Goal: Task Accomplishment & Management: Manage account settings

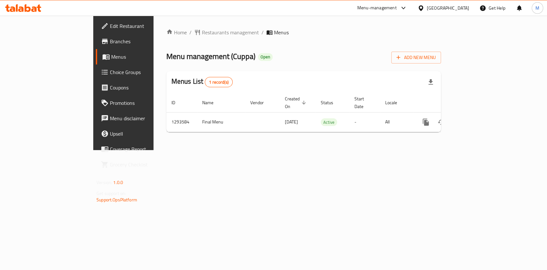
click at [485, 100] on th "Actions" at bounding box center [449, 103] width 72 height 20
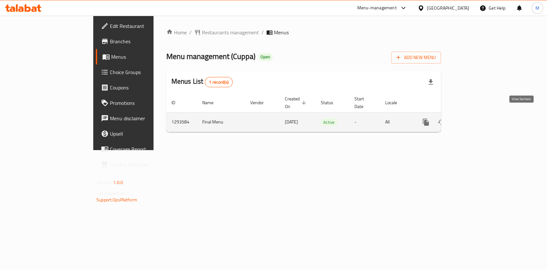
click at [480, 114] on link "enhanced table" at bounding box center [472, 121] width 15 height 15
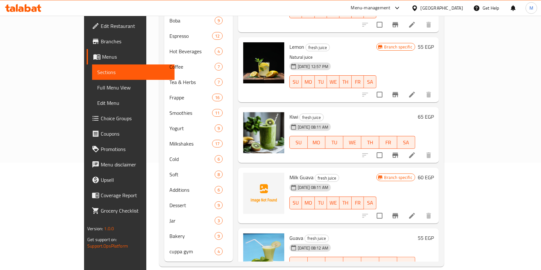
scroll to position [750, 0]
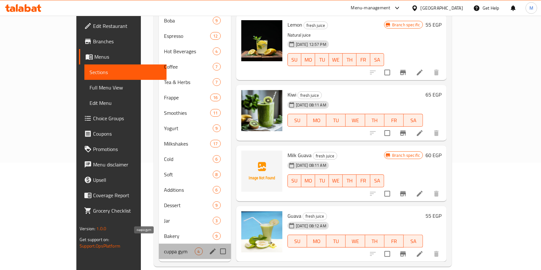
click at [164, 248] on span "cuppa gym" at bounding box center [179, 252] width 30 height 8
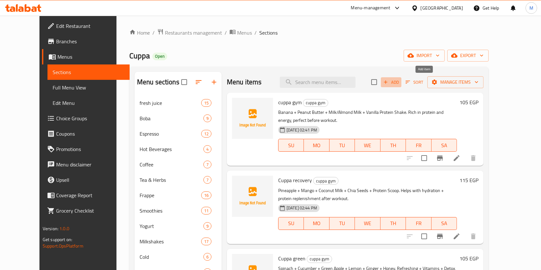
click at [400, 81] on span "Add" at bounding box center [390, 82] width 17 height 7
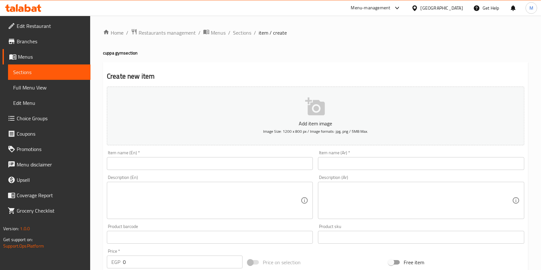
click at [323, 165] on input "text" at bounding box center [421, 163] width 206 height 13
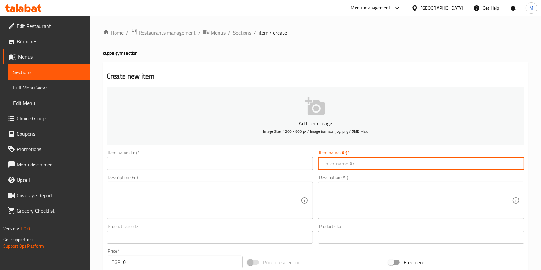
click at [297, 165] on input "text" at bounding box center [210, 163] width 206 height 13
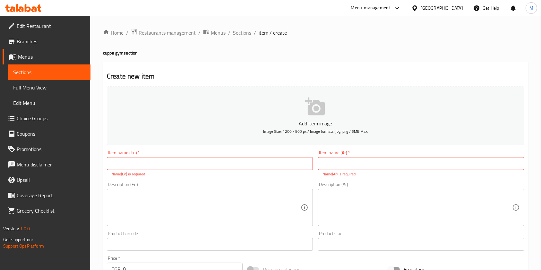
click at [427, 141] on button "Add item image Image Size: 1200 x 800 px / Image formats: jpg, png / 5MB Max." at bounding box center [315, 116] width 417 height 59
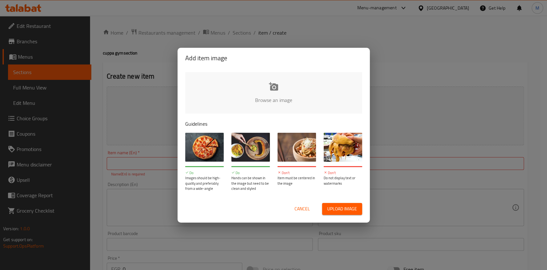
click at [152, 157] on div "Add item image Browse an image Guidelines Do Images should be high-quality and …" at bounding box center [273, 135] width 547 height 270
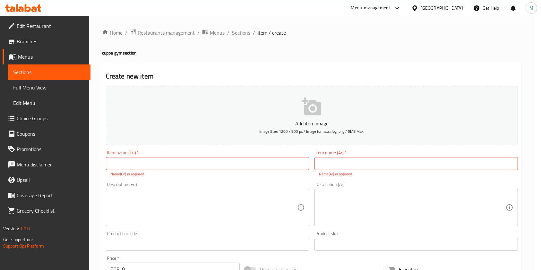
click at [145, 161] on input "text" at bounding box center [207, 163] width 203 height 13
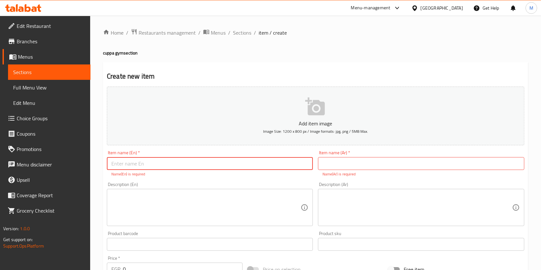
paste input "cuppa Protein Cold Brew"
type input "cuppa Protein Cold Brew"
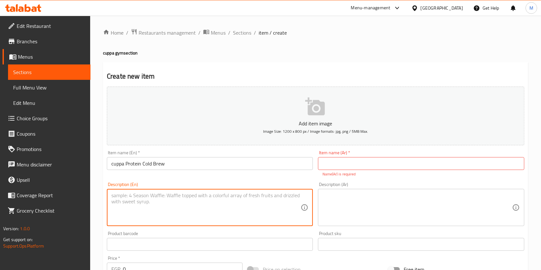
click at [163, 193] on textarea at bounding box center [205, 207] width 189 height 30
paste textarea "5- cuppa Protein Cold Brew • Cold Brew Coffee + Almond Milk + Vanilla Protein S…"
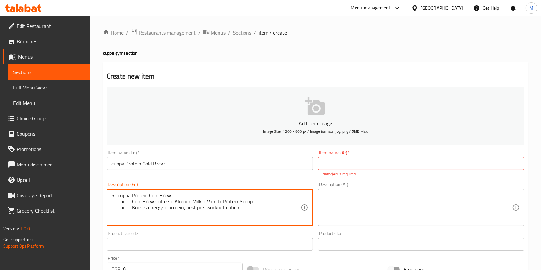
type textarea "5- cuppa Protein Cold Brew • Cold Brew Coffee + Almond Milk + Vanilla Protein S…"
click at [364, 205] on textarea at bounding box center [416, 207] width 189 height 30
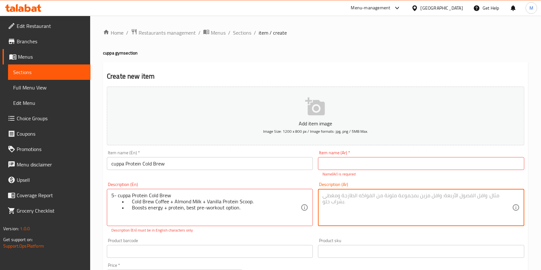
paste textarea "cuppa Protein Cold Brew"
type textarea "cuppa Protein Cold Brew"
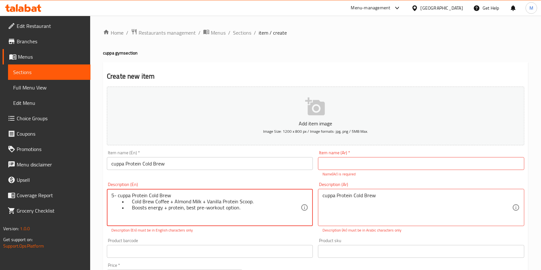
drag, startPoint x: 118, startPoint y: 196, endPoint x: 106, endPoint y: 199, distance: 12.5
click at [106, 199] on div "Description (En) 5- cuppa Protein Cold Brew • Cold Brew Coffee + Almond Milk + …" at bounding box center [209, 208] width 211 height 56
drag, startPoint x: 174, startPoint y: 198, endPoint x: 143, endPoint y: 198, distance: 30.5
click at [120, 197] on textarea "5- cuppa Protein Cold Brew • Cold Brew Coffee + Almond Milk + Vanilla Protein S…" at bounding box center [205, 207] width 189 height 30
click at [146, 190] on div "5- cuppa Protein Cold Brew • Cold Brew Coffee + Almond Milk + Vanilla Protein S…" at bounding box center [210, 207] width 206 height 37
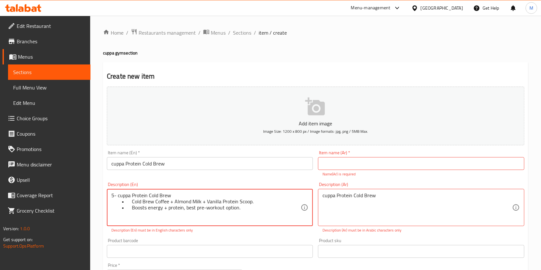
drag, startPoint x: 170, startPoint y: 195, endPoint x: 115, endPoint y: 195, distance: 54.2
click at [131, 195] on textarea "5- cuppa Protein Cold Brew • Cold Brew Coffee + Almond Milk + Vanilla Protein S…" at bounding box center [205, 207] width 189 height 30
click at [110, 196] on div "5- cuppa Protein Cold Brew • Cold Brew Coffee + Almond Milk + Vanilla Protein S…" at bounding box center [210, 207] width 206 height 37
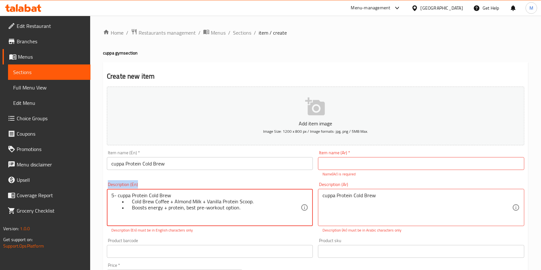
click at [110, 196] on div "5- cuppa Protein Cold Brew • Cold Brew Coffee + Almond Milk + Vanilla Protein S…" at bounding box center [210, 207] width 206 height 37
click at [148, 198] on textarea "5- cuppa Protein Cold Brew • Cold Brew Coffee + Almond Milk + Vanilla Protein S…" at bounding box center [205, 207] width 189 height 30
click at [160, 195] on textarea "5- cuppa Protein Cold Brew • Cold Brew Coffee + Almond Milk + Vanilla Protein S…" at bounding box center [205, 207] width 189 height 30
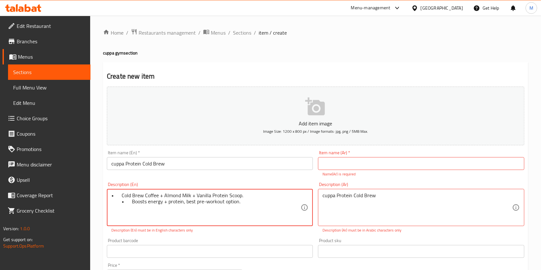
drag, startPoint x: 129, startPoint y: 197, endPoint x: 110, endPoint y: 197, distance: 18.9
click at [110, 197] on div "• Cold Brew Coffee + Almond Milk + Vanilla Protein Scoop. • Boosts energy + pro…" at bounding box center [210, 207] width 206 height 37
click at [118, 196] on textarea "• Cold Brew Coffee + Almond Milk + Vanilla Protein Scoop. • Boosts energy + pro…" at bounding box center [205, 207] width 189 height 30
drag, startPoint x: 128, startPoint y: 195, endPoint x: 108, endPoint y: 194, distance: 20.2
click at [108, 194] on div "• Cold Brew Coffee + Almond Milk + Vanilla Protein Scoop. • Boosts energy + pro…" at bounding box center [210, 207] width 206 height 37
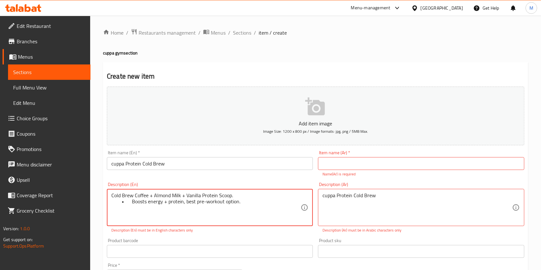
drag, startPoint x: 126, startPoint y: 201, endPoint x: 112, endPoint y: 201, distance: 14.4
click at [112, 201] on textarea "Cold Brew Coffee + Almond Milk + Vanilla Protein Scoop. • Boosts energy + prote…" at bounding box center [205, 207] width 189 height 30
type textarea "Cold Brew Coffee + Almond Milk + Vanilla Protein Scoop. Boosts energy + protein…"
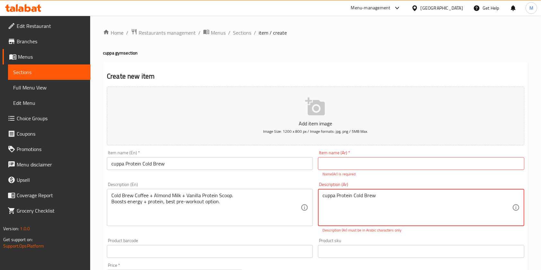
click at [364, 198] on textarea "cuppa Protein Cold Brew" at bounding box center [416, 207] width 189 height 30
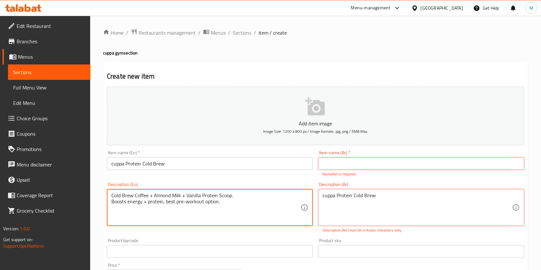
click at [246, 211] on textarea "Cold Brew Coffee + Almond Milk + Vanilla Protein Scoop. Boosts energy + protein…" at bounding box center [205, 207] width 189 height 30
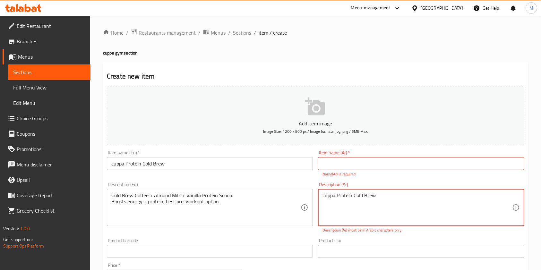
click at [362, 200] on textarea "cuppa Protein Cold Brew" at bounding box center [416, 207] width 189 height 30
click at [354, 201] on textarea "cuppa Protein Cold Brew" at bounding box center [416, 207] width 189 height 30
click at [351, 198] on textarea "cuppa Protein Cold Brew" at bounding box center [416, 207] width 189 height 30
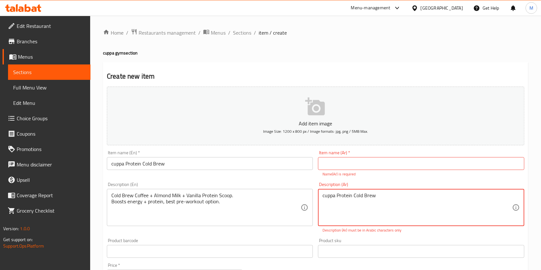
paste textarea "قهوة البرو برو الباردة + حليب اللوز + مغرفة بروتين الفانيليا. يعزز الطاقة والبر…"
click at [351, 198] on textarea "cuppa Proteinقهوة البرو برو الباردة + حليب اللوز + مغرفة بروتين الفانيليا. يعزز…" at bounding box center [416, 207] width 189 height 30
paste textarea "هوة البرو برو الباردة + حليب اللوز + مغرفة بروتين الفانيليا. يعزز الطاقة والبرو…"
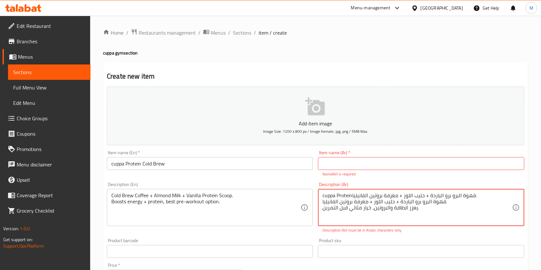
click at [351, 198] on textarea "cuppa Proteinقهوة البرو برو الباردة + حليب اللوز + مغرفة بروتين الفانيليا. قهوة…" at bounding box center [416, 207] width 189 height 30
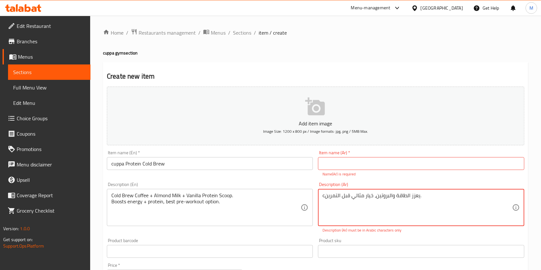
type textarea "يعزز الطاقة والبروتين، خيار مثالي قبل التمرين."
click at [351, 198] on textarea "يعزز الطاقة والبروتين، خيار مثالي قبل التمرين." at bounding box center [416, 207] width 189 height 30
click at [351, 197] on textarea "يعزز الطاقة والبروتين، خيار مثالي قبل التمرين." at bounding box center [416, 207] width 189 height 30
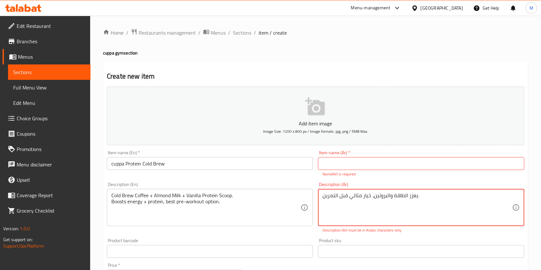
click at [351, 197] on textarea "يعزز الطاقة والبروتين، خيار مثالي قبل التمرين." at bounding box center [416, 207] width 189 height 30
paste textarea "قهوة البرو برو الباردة + حليب اللوز + مغرفة بروتين الفانيليا. يعزز الطاقة والبر…"
type textarea "قهوة البرو برو الباردة + حليب اللوز + مغرفة بروتين الفانيليا. يعزز الطاقة والبر…"
click at [403, 154] on div "Item name (Ar)   * Item name (Ar) * Name(Ar) is required" at bounding box center [421, 163] width 206 height 27
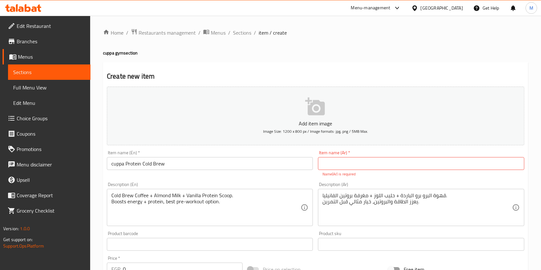
click at [402, 160] on input "text" at bounding box center [421, 163] width 206 height 13
type input ";"
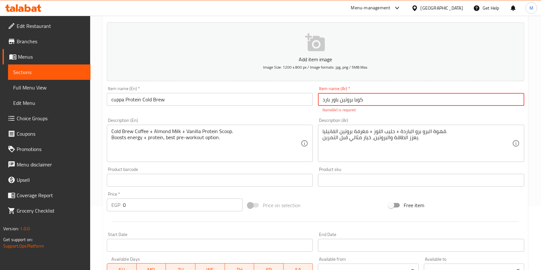
scroll to position [190, 0]
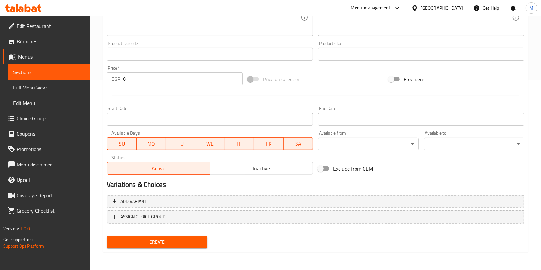
type input "كوبا بروتين باور بارد"
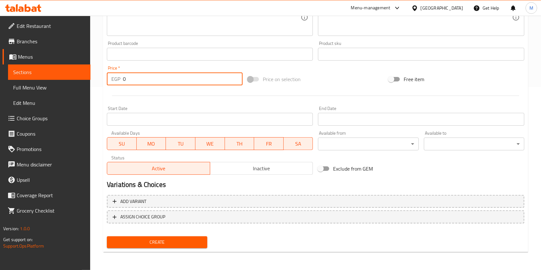
scroll to position [183, 0]
drag, startPoint x: 155, startPoint y: 74, endPoint x: 120, endPoint y: 76, distance: 35.3
click at [131, 76] on input "0" at bounding box center [183, 78] width 120 height 13
click at [111, 76] on p "EGP" at bounding box center [115, 79] width 9 height 8
drag, startPoint x: 140, startPoint y: 80, endPoint x: 116, endPoint y: 80, distance: 24.4
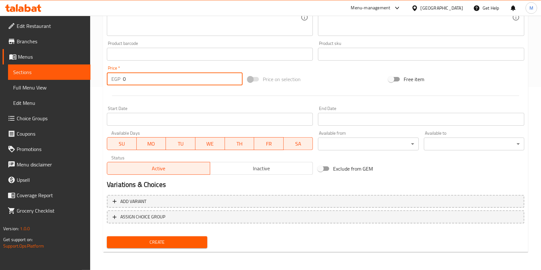
click at [116, 80] on div "EGP 0 Price *" at bounding box center [175, 78] width 136 height 13
type input "115"
click at [163, 239] on span "Create" at bounding box center [157, 242] width 90 height 8
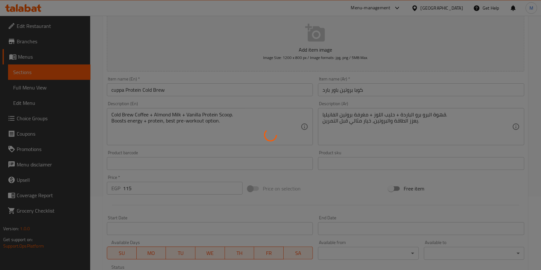
scroll to position [0, 0]
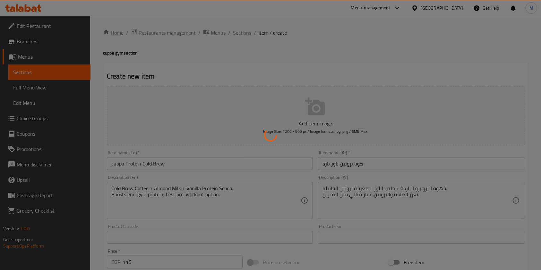
type input "0"
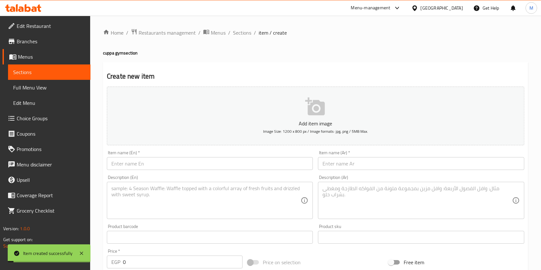
drag, startPoint x: 241, startPoint y: 37, endPoint x: 246, endPoint y: 42, distance: 7.7
click at [241, 37] on span "Sections" at bounding box center [242, 33] width 18 height 8
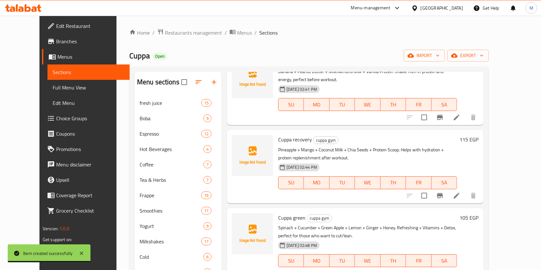
click at [26, 5] on icon at bounding box center [28, 8] width 6 height 8
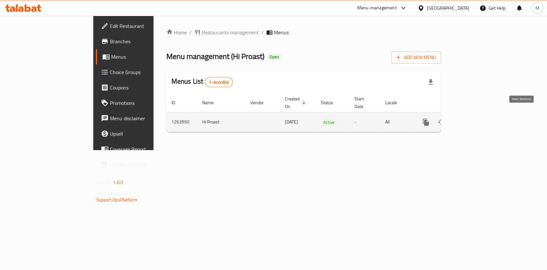
click at [476, 118] on icon "enhanced table" at bounding box center [473, 122] width 8 height 8
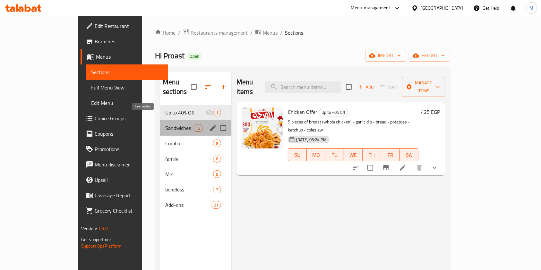
click at [165, 124] on span "Sandwiches" at bounding box center [179, 128] width 28 height 8
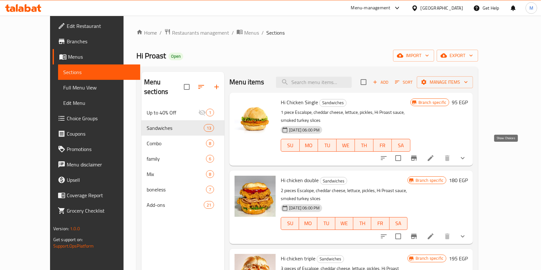
click at [466, 154] on icon "show more" at bounding box center [463, 158] width 8 height 8
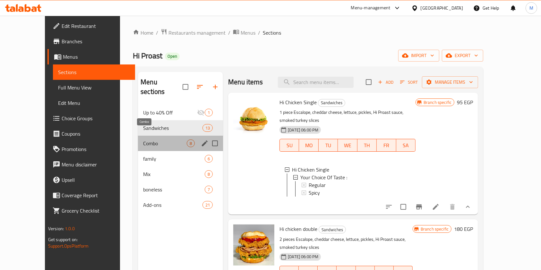
click at [153, 140] on span "Combo" at bounding box center [165, 144] width 44 height 8
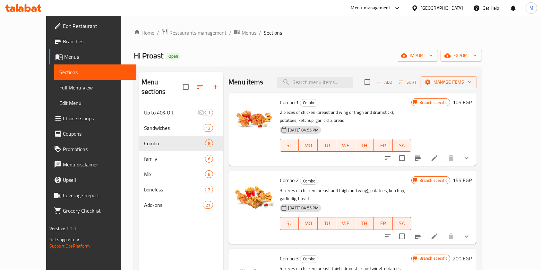
click at [470, 154] on icon "show more" at bounding box center [466, 158] width 8 height 8
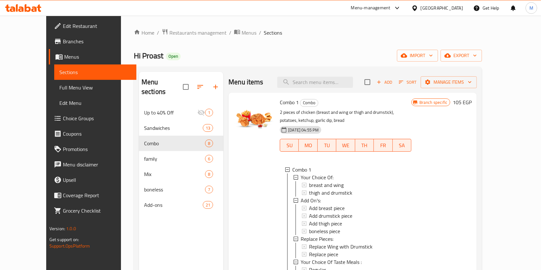
drag, startPoint x: 529, startPoint y: 157, endPoint x: 531, endPoint y: 189, distance: 31.8
click at [495, 189] on div "Home / Restaurants management / Menus / Sections Hi Proast Open import export M…" at bounding box center [308, 188] width 374 height 344
drag, startPoint x: 538, startPoint y: 173, endPoint x: 541, endPoint y: 185, distance: 12.7
click at [541, 185] on html "​ Menu-management Egypt Get Help M Edit Restaurant Branches Menus Sections Full…" at bounding box center [270, 135] width 541 height 270
click at [482, 147] on div "Menu sections Up to 40% Off 1 Sandwiches 13 Combo 8 family 6 Mix 8 boneless 7 A…" at bounding box center [308, 207] width 348 height 280
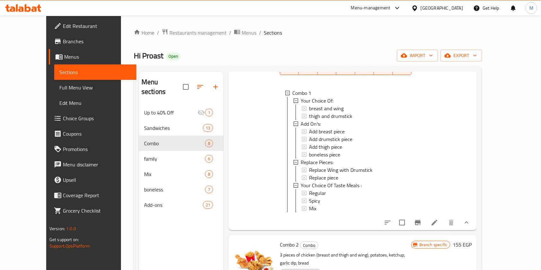
scroll to position [73, 0]
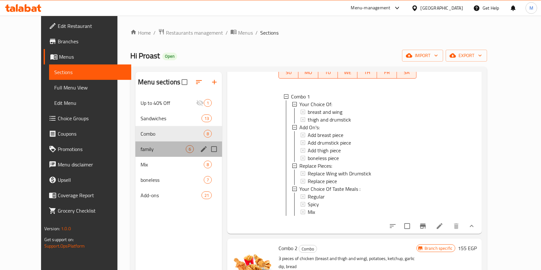
click at [136, 155] on div "family 6" at bounding box center [178, 148] width 87 height 15
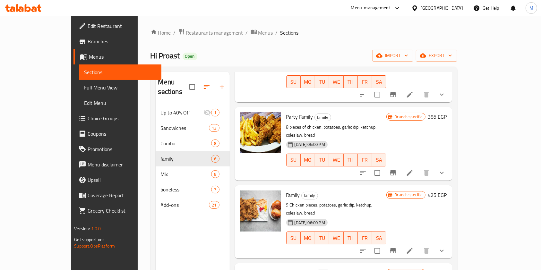
click at [449, 165] on button "show more" at bounding box center [441, 172] width 15 height 15
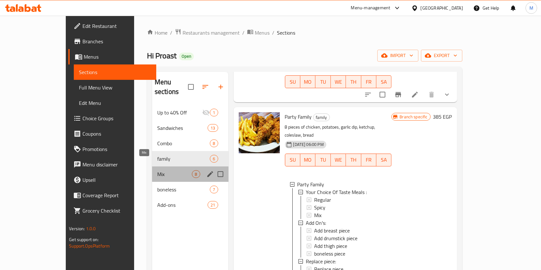
click at [157, 170] on span "Mix" at bounding box center [174, 174] width 35 height 8
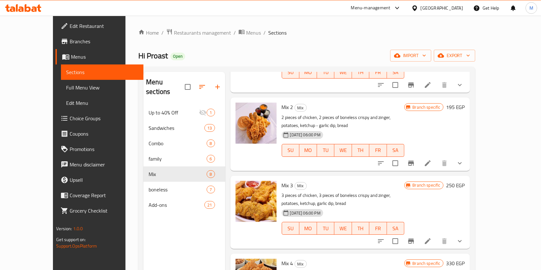
click at [32, 9] on icon at bounding box center [33, 8] width 5 height 5
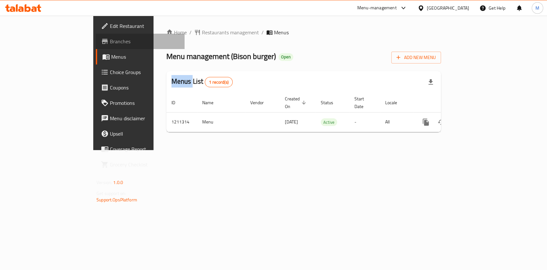
click at [96, 47] on link "Branches" at bounding box center [140, 41] width 89 height 15
